Goal: Task Accomplishment & Management: Use online tool/utility

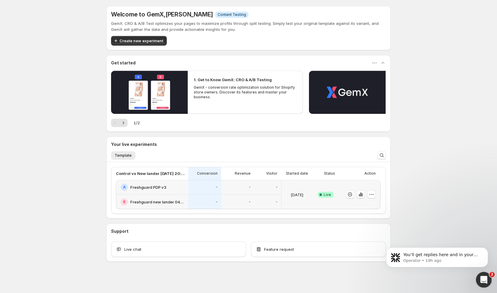
click at [479, 282] on div "Open Intercom Messenger" at bounding box center [483, 279] width 20 height 20
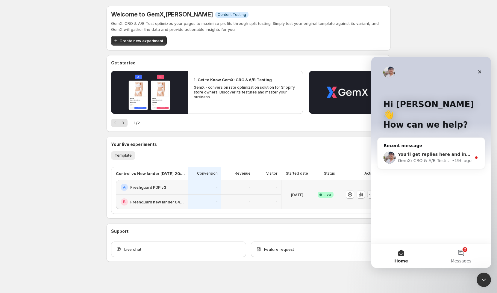
click at [452, 158] on div "• 19h ago" at bounding box center [461, 161] width 19 height 6
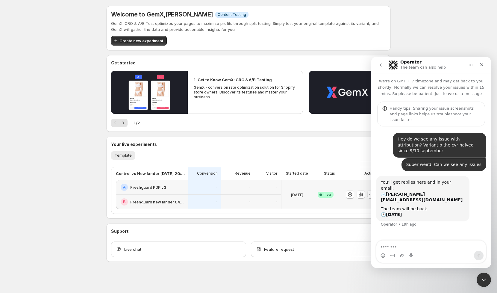
scroll to position [1, 0]
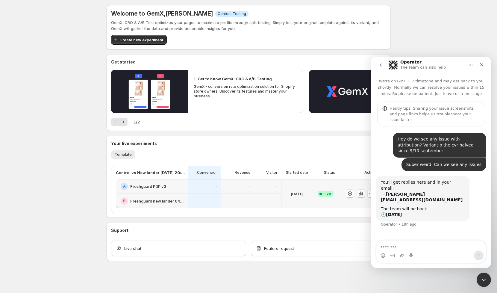
click at [299, 283] on div "Welcome to GemX , [PERSON_NAME] Info Content Testing GemX: CRO & A/B Test optim…" at bounding box center [248, 146] width 299 height 294
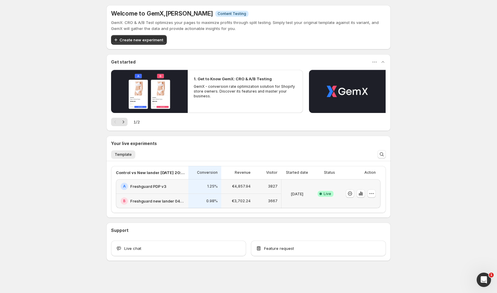
scroll to position [0, 0]
click at [359, 193] on icon "button" at bounding box center [361, 193] width 6 height 6
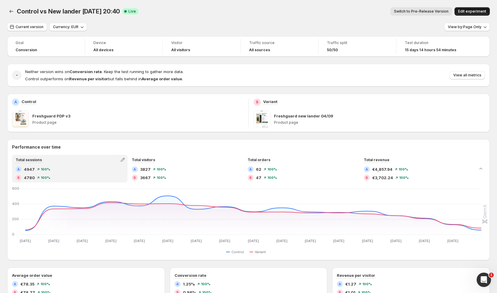
click at [470, 15] on button "Edit experiment" at bounding box center [472, 11] width 35 height 8
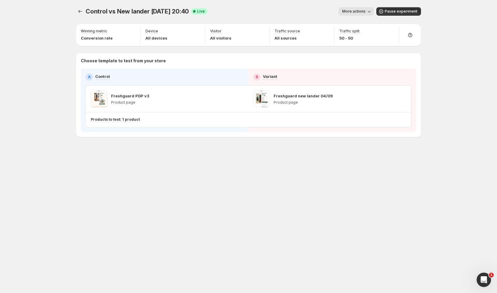
click at [361, 13] on span "More actions" at bounding box center [353, 11] width 23 height 5
click at [447, 62] on div "Control vs New lander [DATE] 20:40. This page is ready Control vs New lander [D…" at bounding box center [248, 146] width 497 height 293
click at [405, 100] on icon "button" at bounding box center [402, 99] width 6 height 6
click at [241, 193] on div "Control vs New lander [DATE] 20:40. This page is ready Control vs New lander [D…" at bounding box center [248, 146] width 359 height 293
click at [363, 8] on button "More actions" at bounding box center [356, 11] width 35 height 8
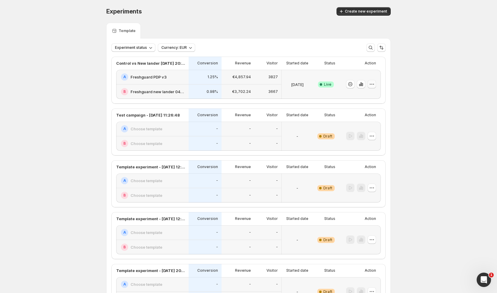
click at [375, 85] on button "button" at bounding box center [372, 84] width 8 height 8
click at [350, 118] on span "End experiment" at bounding box center [360, 116] width 29 height 5
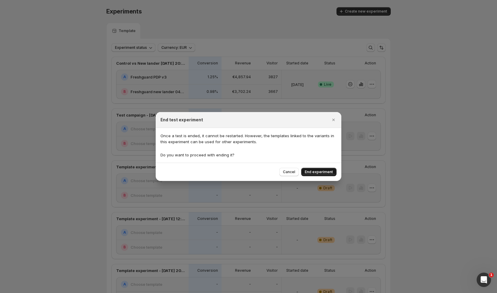
click at [320, 170] on span "End experiment" at bounding box center [319, 172] width 28 height 5
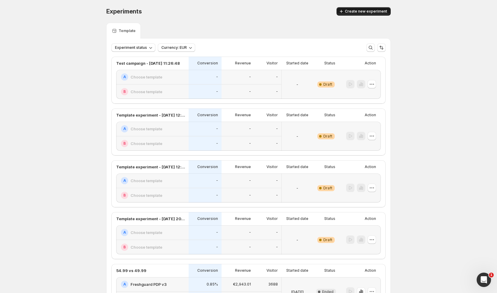
click at [363, 9] on span "Create new experiment" at bounding box center [366, 11] width 42 height 5
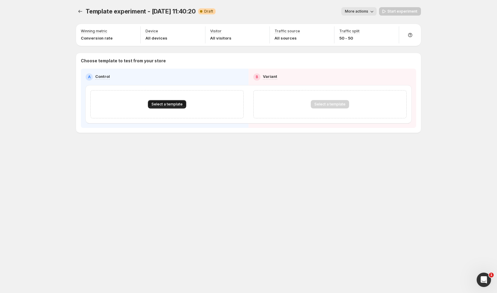
click at [157, 104] on span "Select a template" at bounding box center [167, 104] width 31 height 5
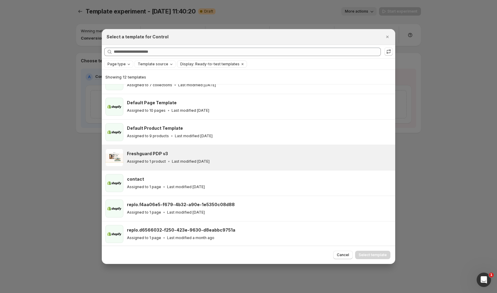
scroll to position [67, 0]
click at [154, 160] on p "Assigned to 1 product" at bounding box center [146, 160] width 39 height 5
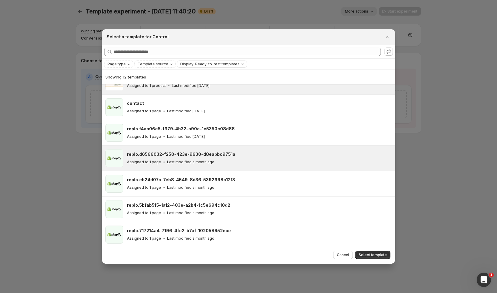
scroll to position [0, 0]
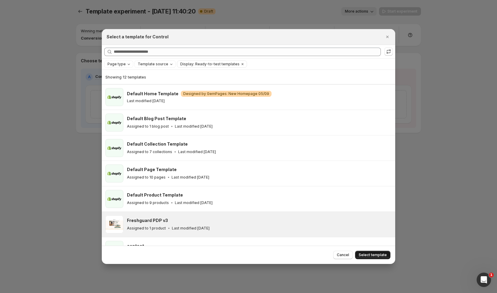
click at [377, 257] on button "Select template" at bounding box center [372, 255] width 35 height 8
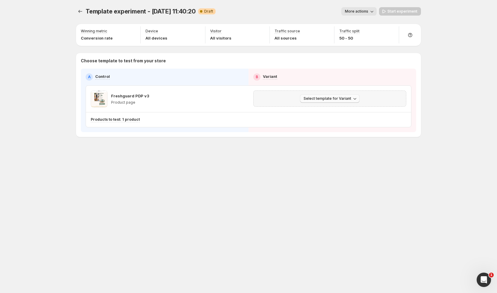
click at [332, 100] on span "Select template for Variant" at bounding box center [328, 98] width 48 height 5
click at [332, 113] on span "Select an existing template" at bounding box center [330, 111] width 61 height 6
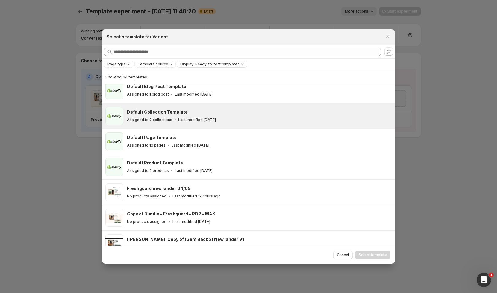
scroll to position [37, 0]
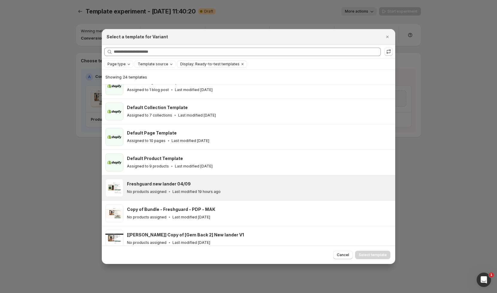
click at [158, 185] on h3 "Freshguard new lander 04/09" at bounding box center [159, 184] width 64 height 6
click at [375, 256] on span "Select template" at bounding box center [373, 254] width 28 height 5
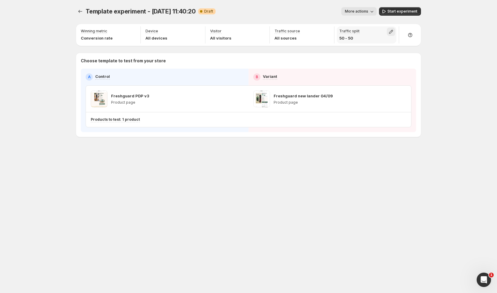
click at [390, 32] on icon "button" at bounding box center [391, 32] width 4 height 4
drag, startPoint x: 392, startPoint y: 45, endPoint x: 403, endPoint y: 46, distance: 11.4
type input "**"
click at [403, 46] on input "range" at bounding box center [391, 44] width 86 height 8
click at [393, 9] on span "Start experiment" at bounding box center [403, 11] width 30 height 5
